Goal: Information Seeking & Learning: Learn about a topic

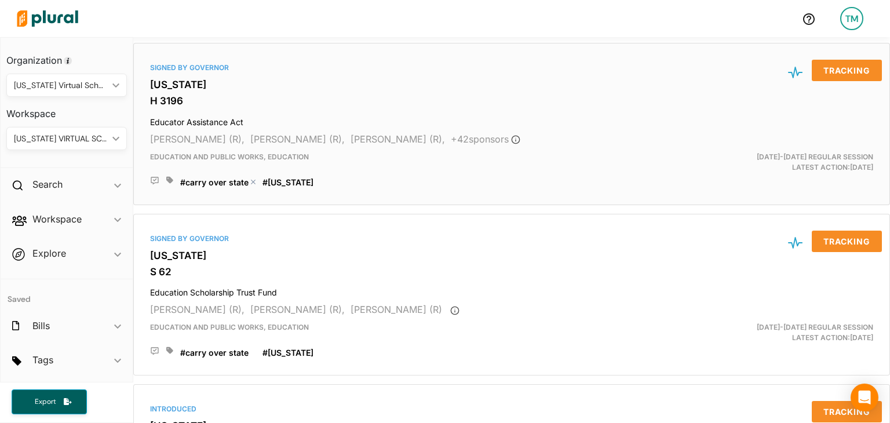
scroll to position [177, 0]
click at [202, 77] on div "Signed by Governor [US_STATE] H 3196 Educator Assistance Act [PERSON_NAME] (R),…" at bounding box center [511, 125] width 746 height 152
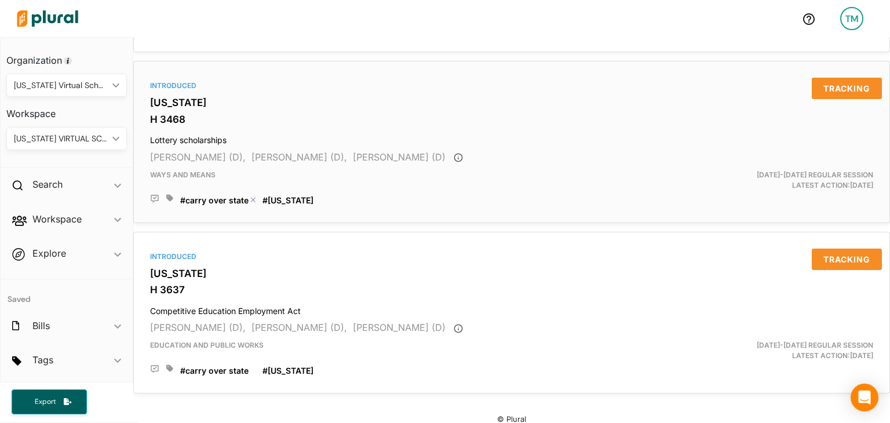
scroll to position [517, 0]
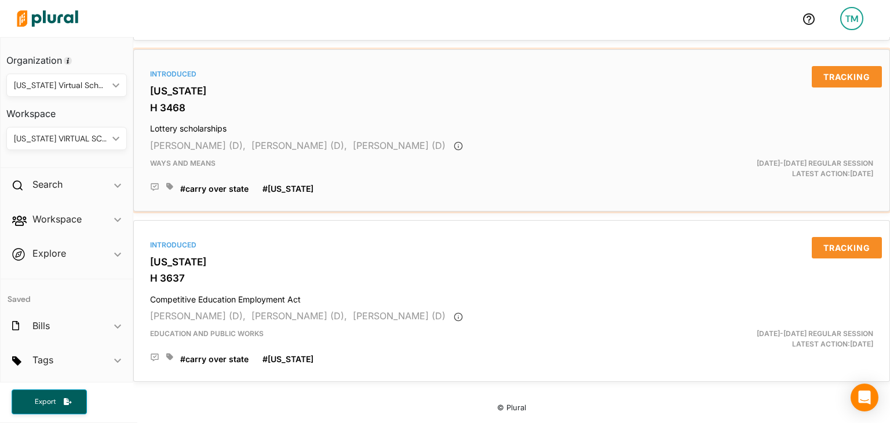
click at [199, 70] on div "Introduced" at bounding box center [511, 74] width 723 height 10
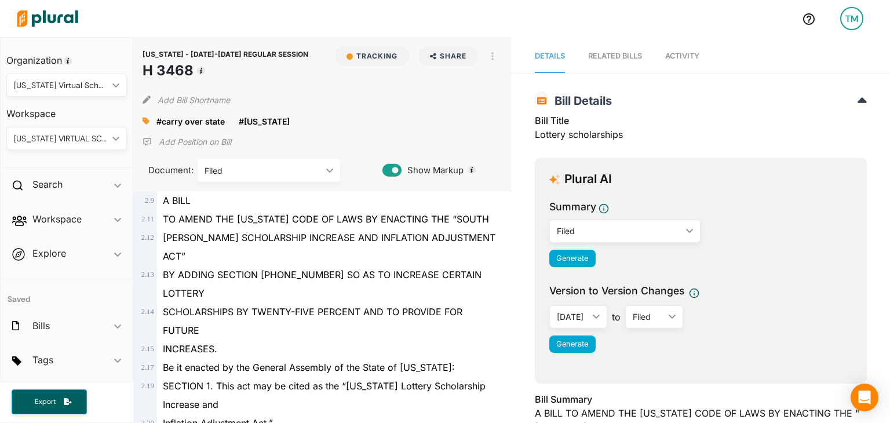
click at [671, 52] on span "Activity" at bounding box center [682, 56] width 34 height 9
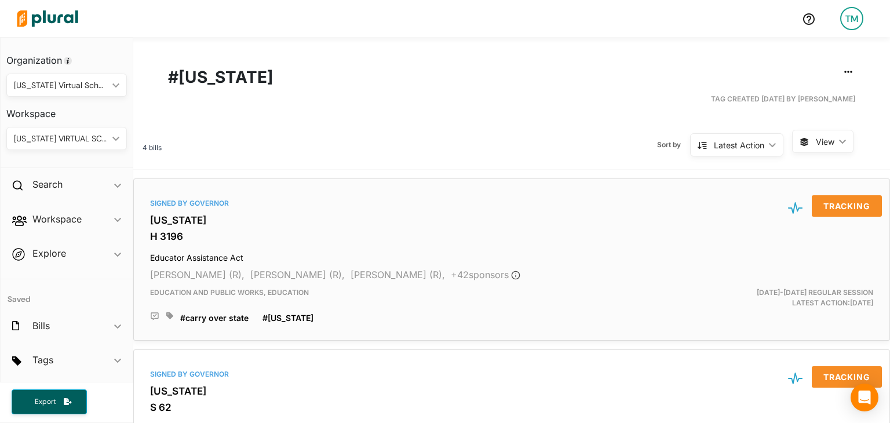
scroll to position [517, 0]
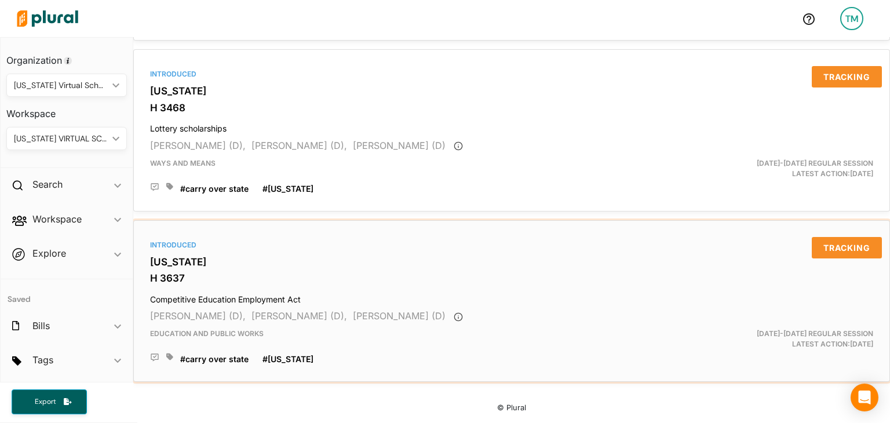
click at [166, 256] on h3 "[US_STATE]" at bounding box center [511, 262] width 723 height 12
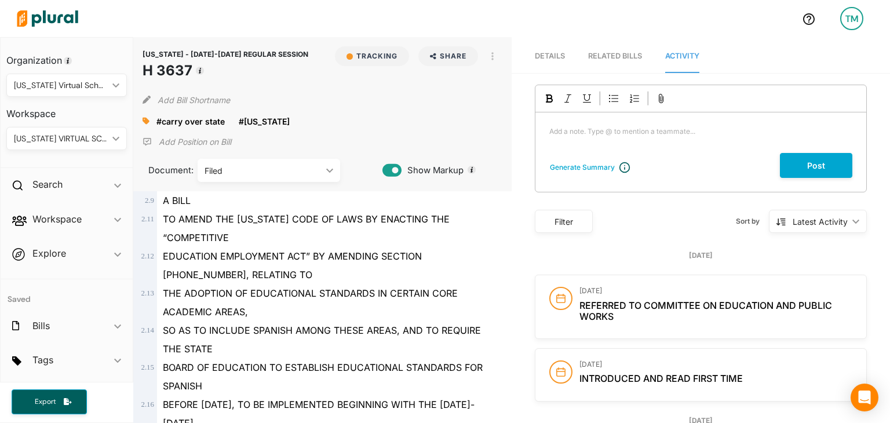
click at [635, 64] on link "RELATED BILLS" at bounding box center [615, 56] width 54 height 33
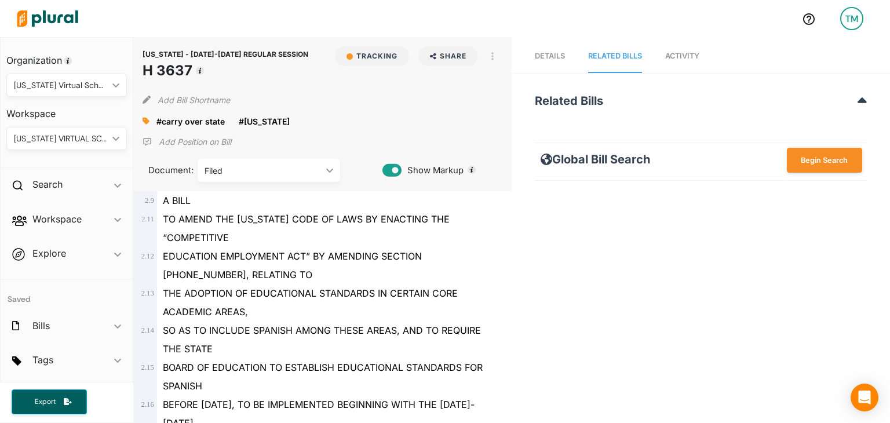
click at [677, 54] on span "Activity" at bounding box center [682, 56] width 34 height 9
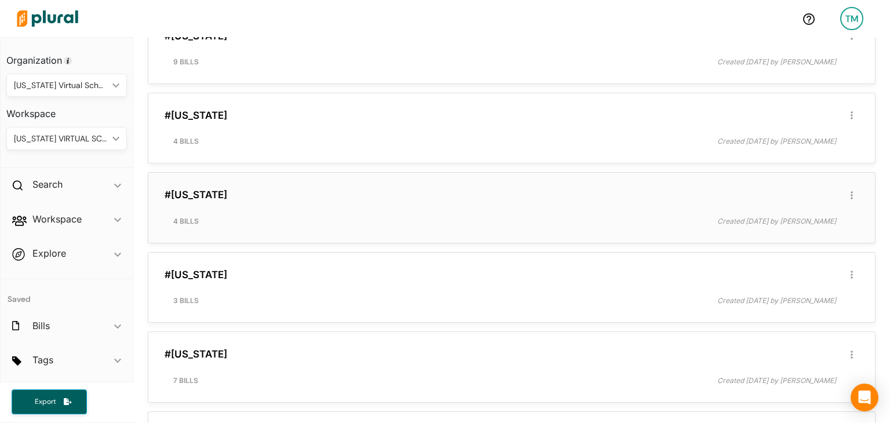
scroll to position [911, 0]
click at [203, 197] on link "#[US_STATE]" at bounding box center [196, 197] width 63 height 12
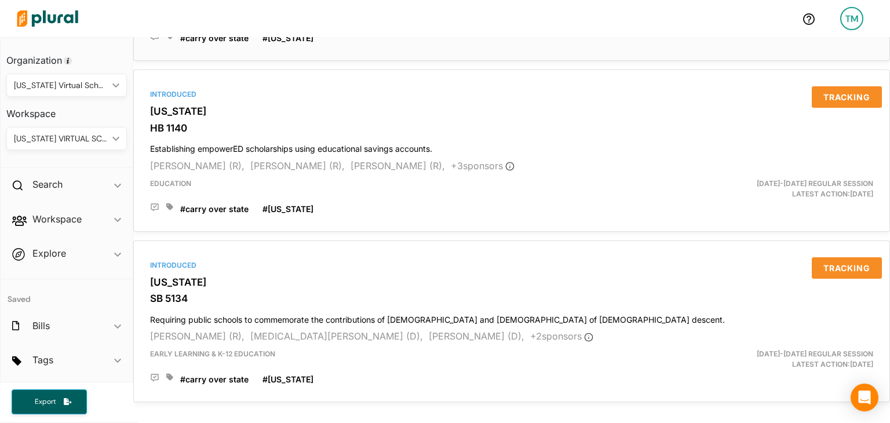
scroll to position [517, 0]
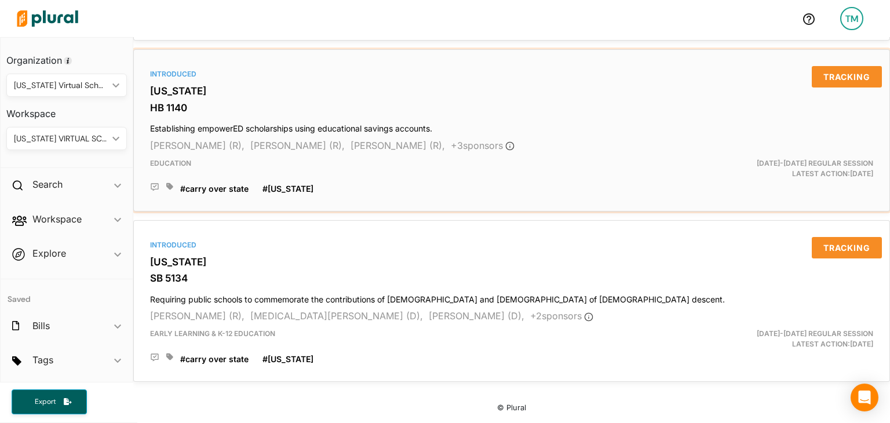
click at [205, 69] on div "Introduced" at bounding box center [511, 74] width 723 height 10
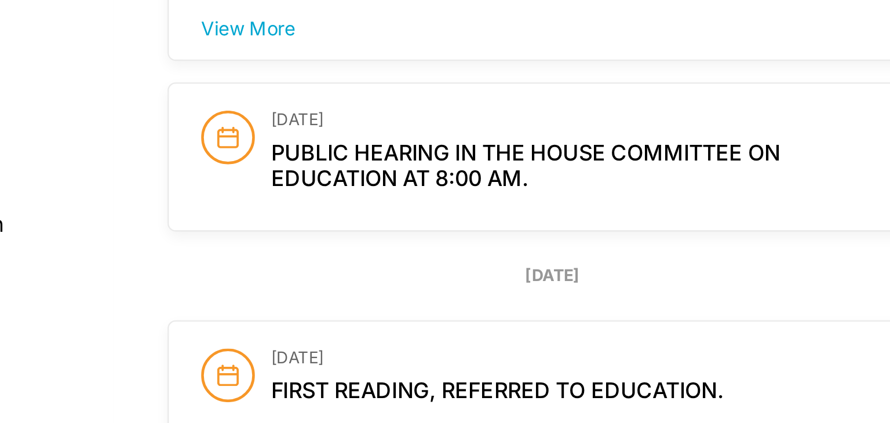
scroll to position [230, 0]
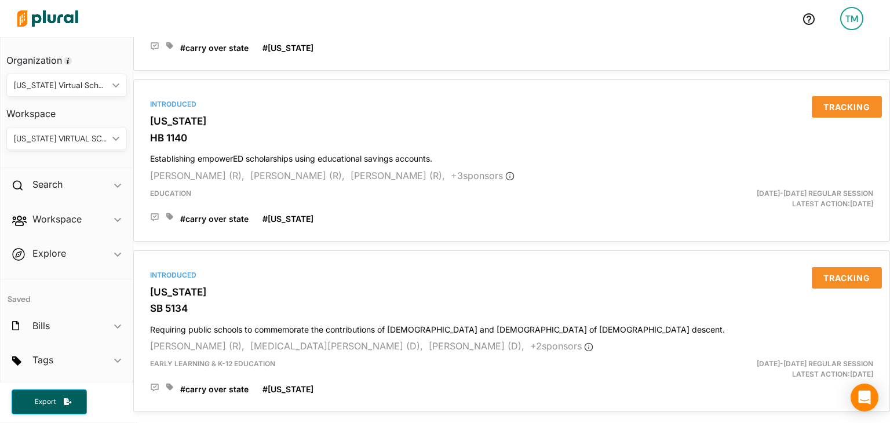
scroll to position [517, 0]
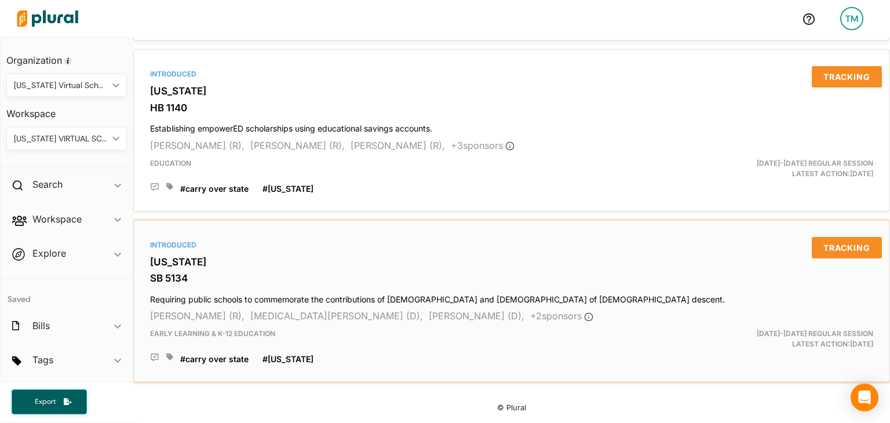
click at [170, 244] on div "Introduced [US_STATE] SB 5134 Requiring public schools to commemorate the contr…" at bounding box center [511, 301] width 746 height 152
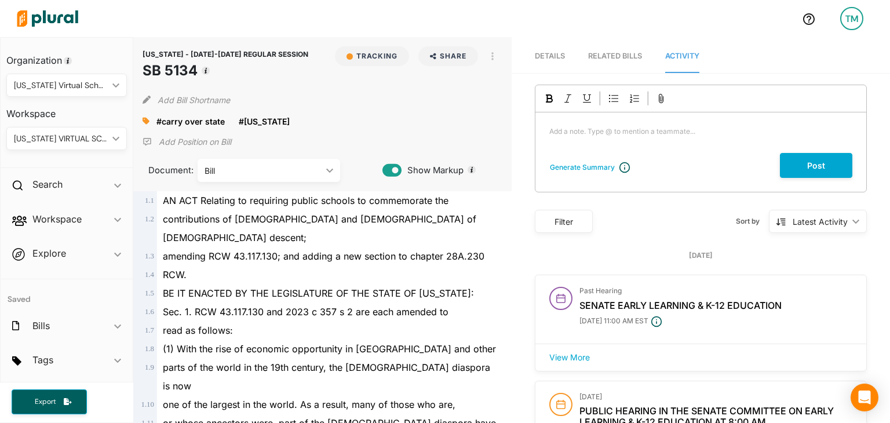
click at [554, 55] on span "Details" at bounding box center [550, 56] width 30 height 9
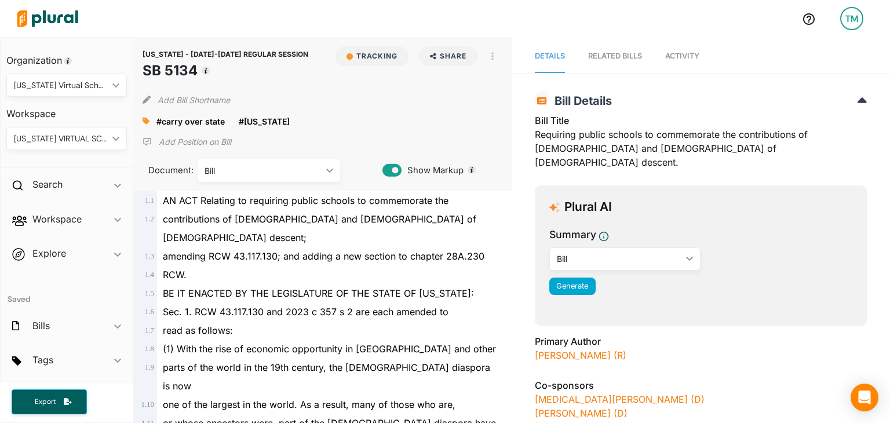
click at [615, 57] on div "RELATED BILLS" at bounding box center [615, 55] width 54 height 11
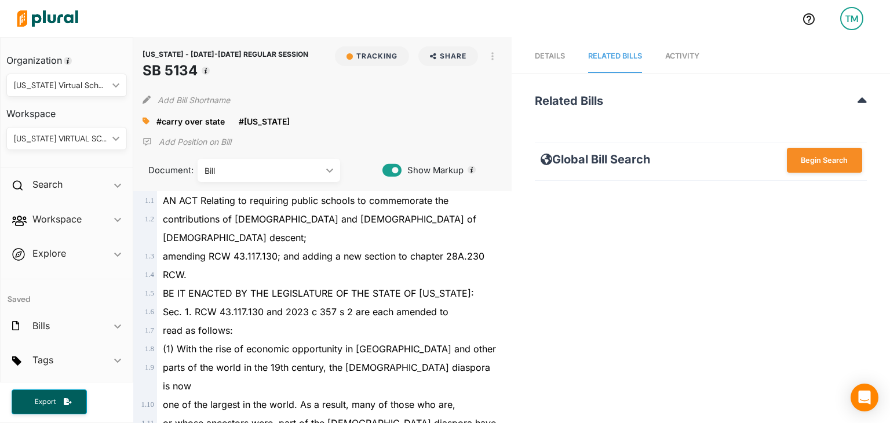
click at [679, 60] on span "Activity" at bounding box center [682, 56] width 34 height 9
